Goal: Communication & Community: Connect with others

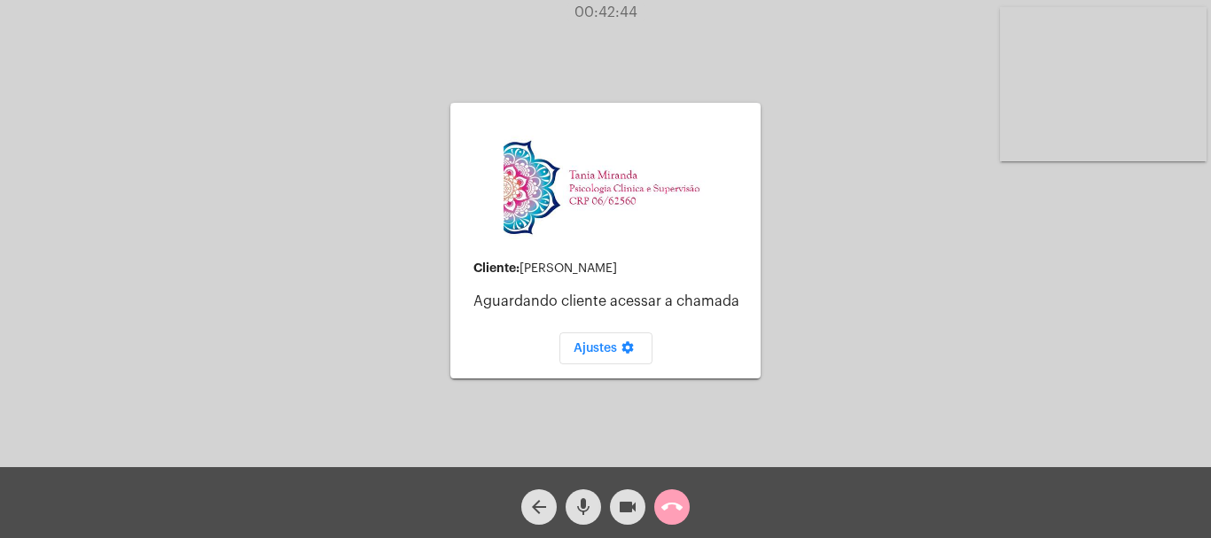
click at [669, 509] on mat-icon "call_end" at bounding box center [672, 507] width 21 height 21
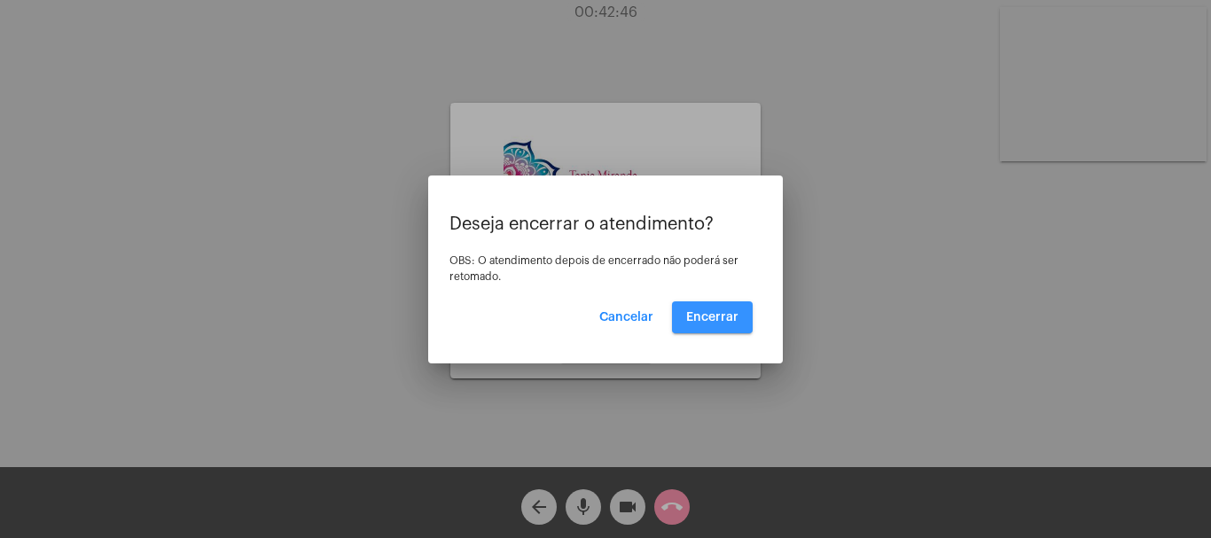
click at [717, 327] on button "Encerrar" at bounding box center [712, 318] width 81 height 32
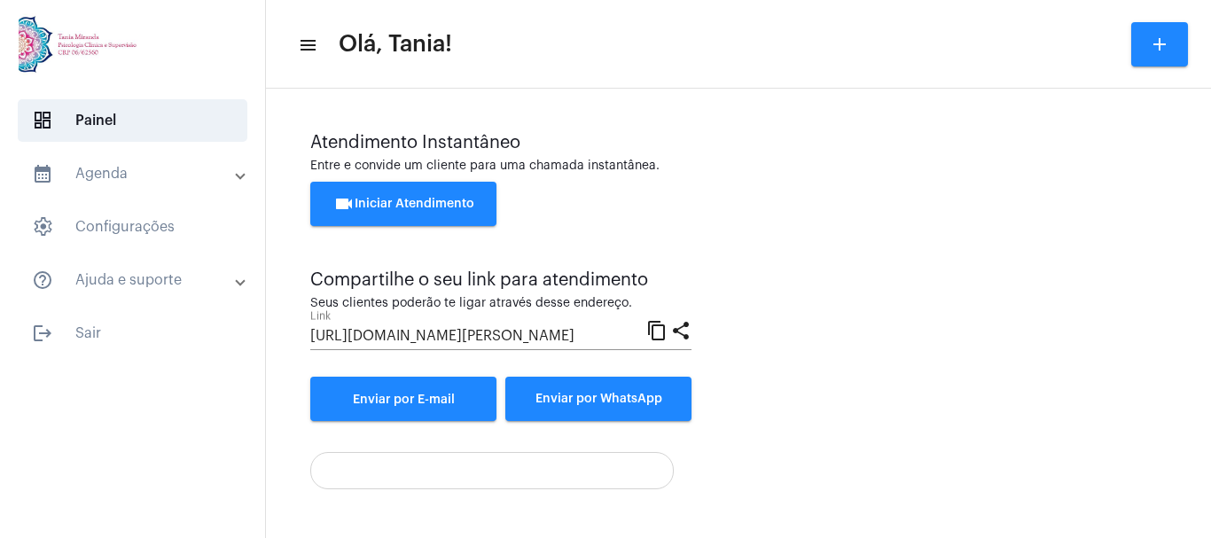
scroll to position [124, 0]
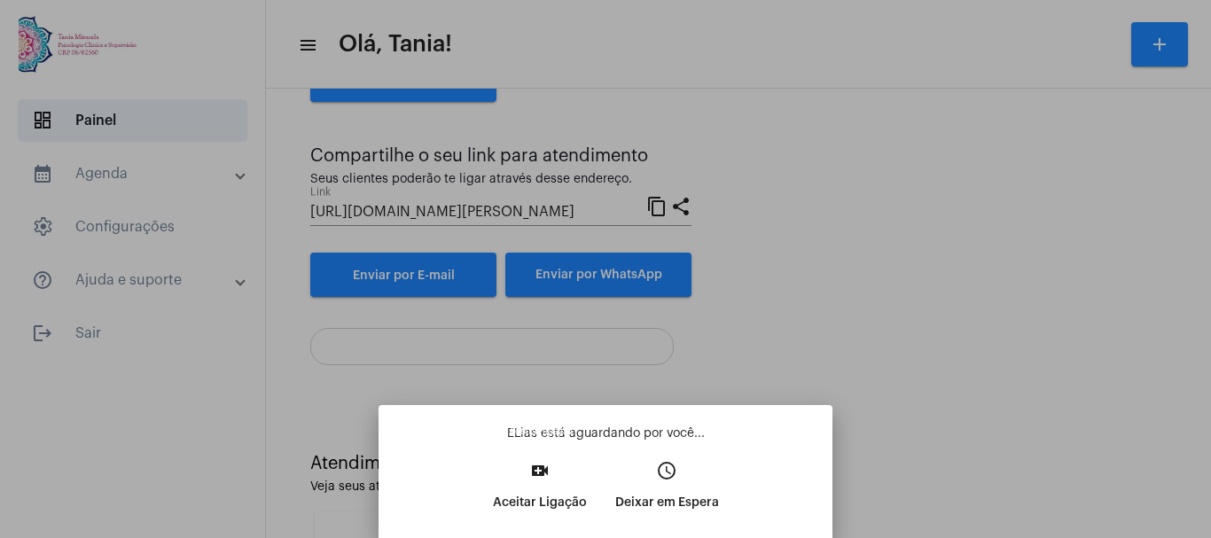
click at [536, 480] on mat-icon "video_call" at bounding box center [539, 470] width 21 height 21
